Goal: Task Accomplishment & Management: Use online tool/utility

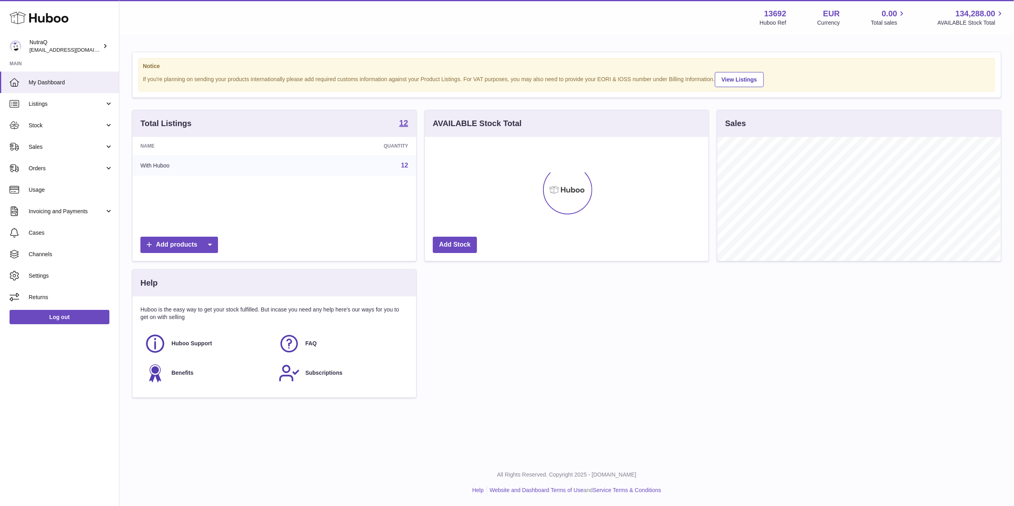
scroll to position [124, 284]
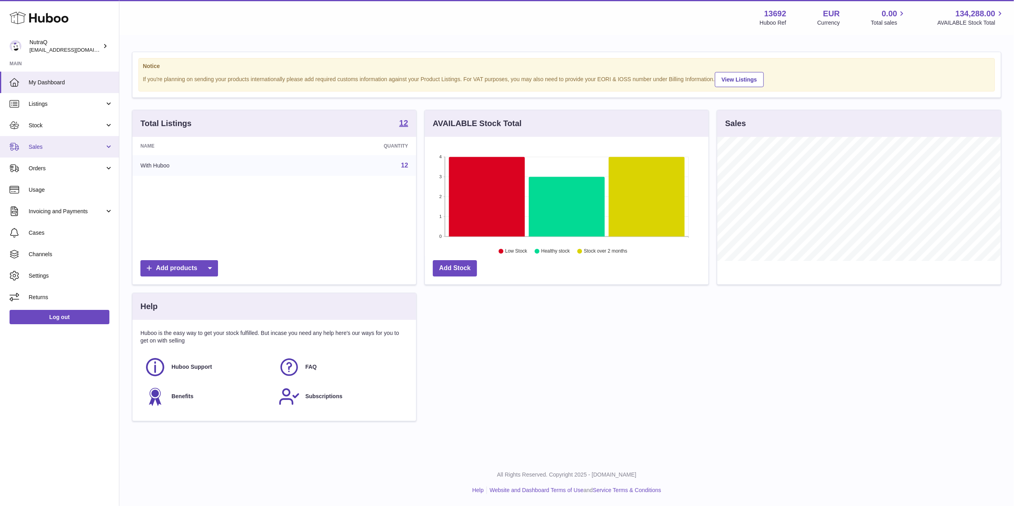
click at [48, 144] on span "Sales" at bounding box center [67, 147] width 76 height 8
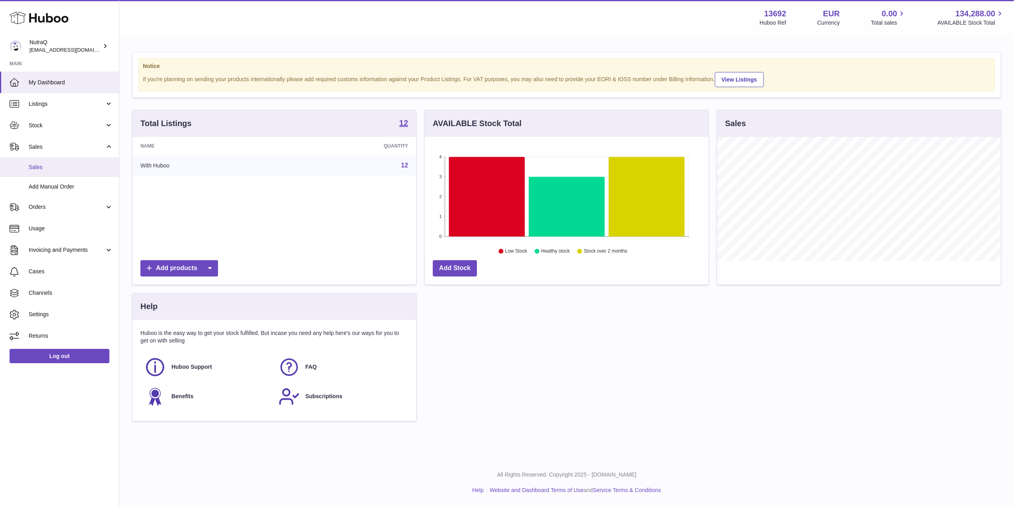
click at [90, 167] on span "Sales" at bounding box center [71, 167] width 84 height 8
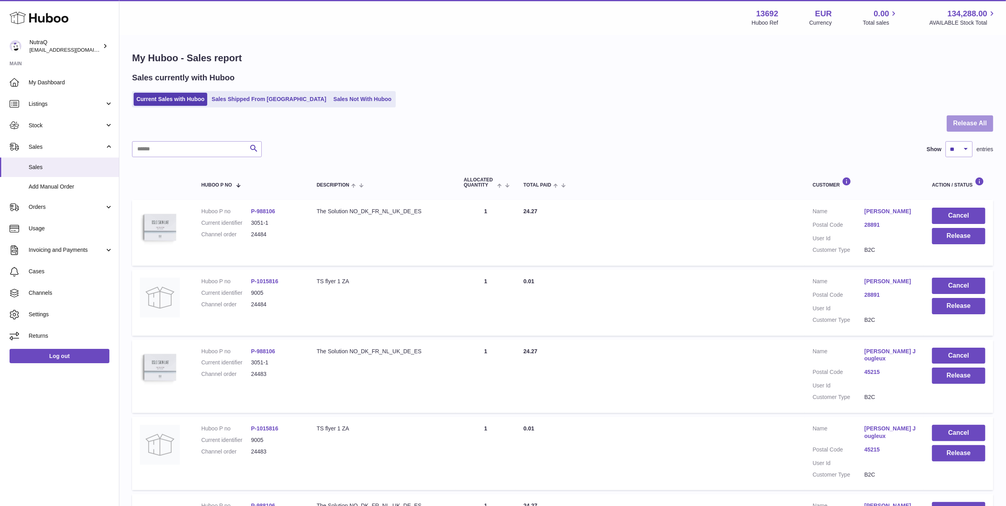
click at [992, 126] on button "Release All" at bounding box center [970, 123] width 47 height 16
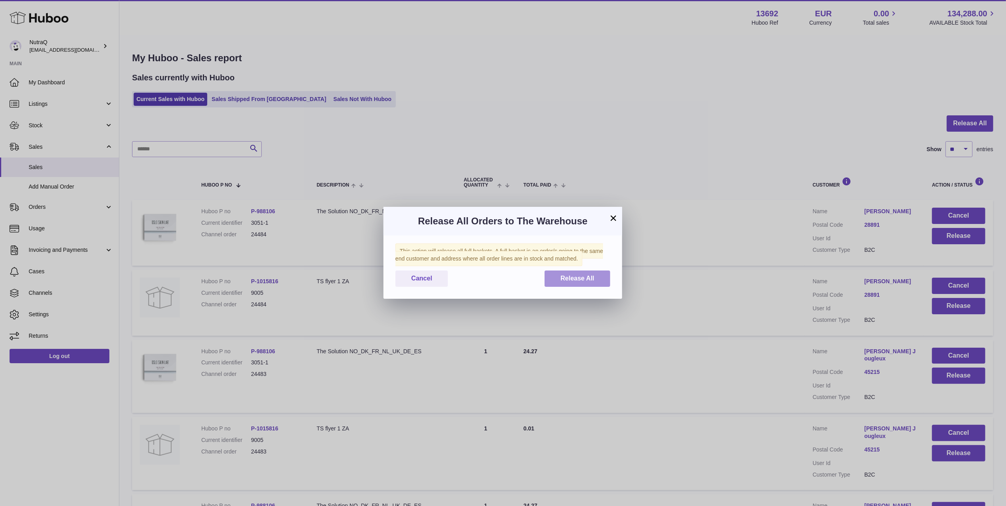
click at [583, 276] on span "Release All" at bounding box center [577, 278] width 34 height 7
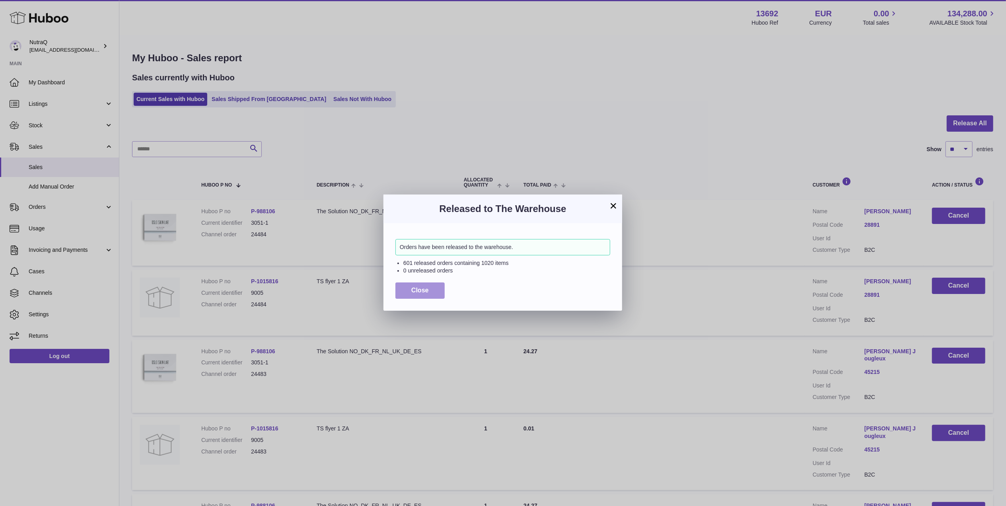
click at [429, 287] on button "Close" at bounding box center [419, 290] width 49 height 16
